Goal: Find specific page/section: Find specific page/section

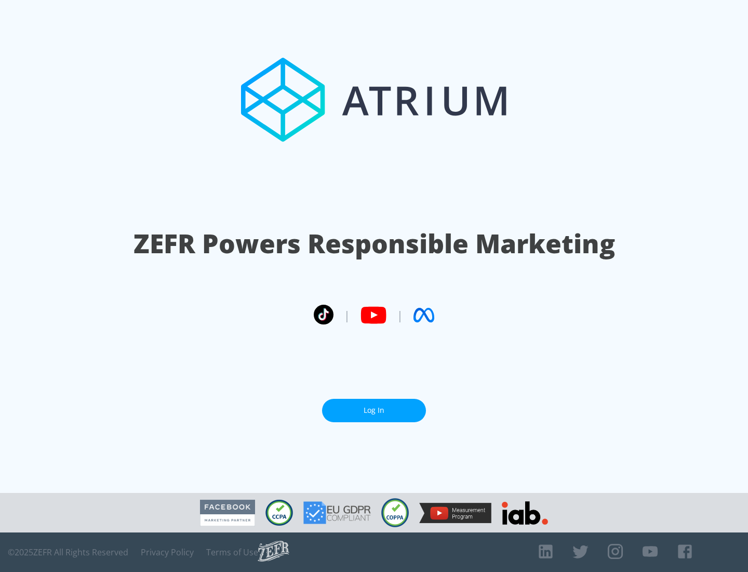
click at [374, 410] on link "Log In" at bounding box center [374, 410] width 104 height 23
